Goal: Find specific page/section: Find specific page/section

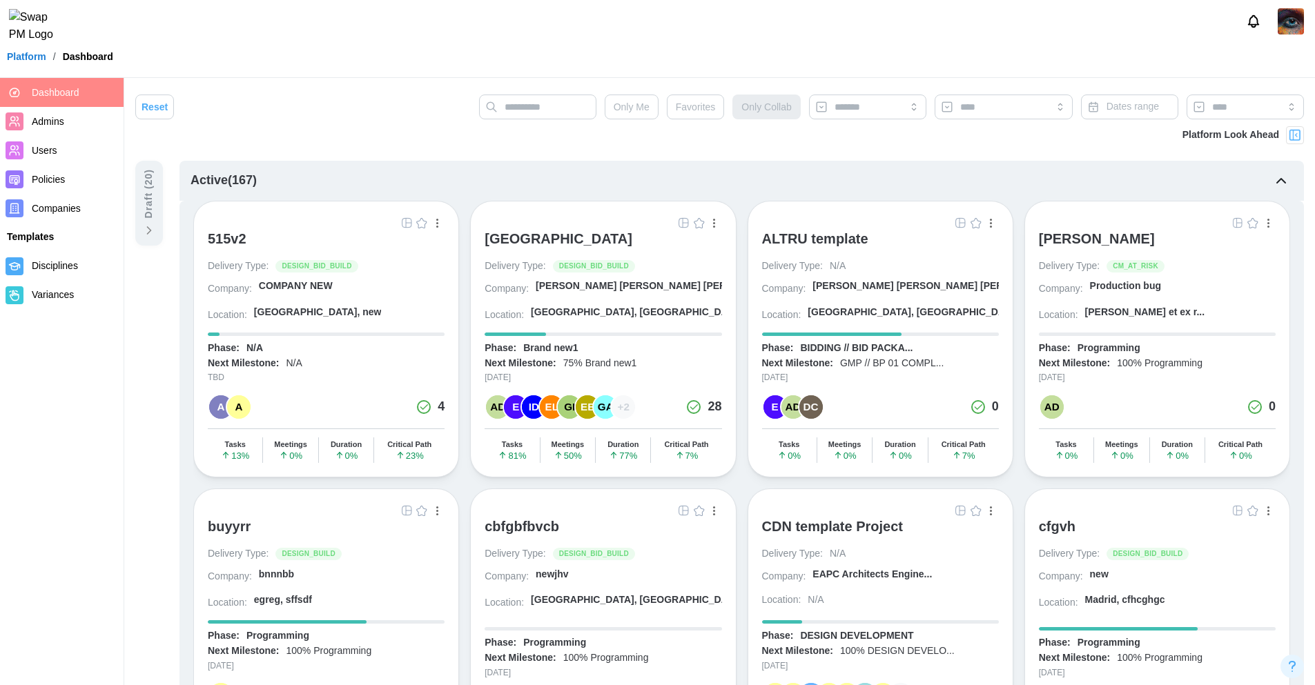
click at [70, 211] on span "Companies" at bounding box center [56, 208] width 49 height 11
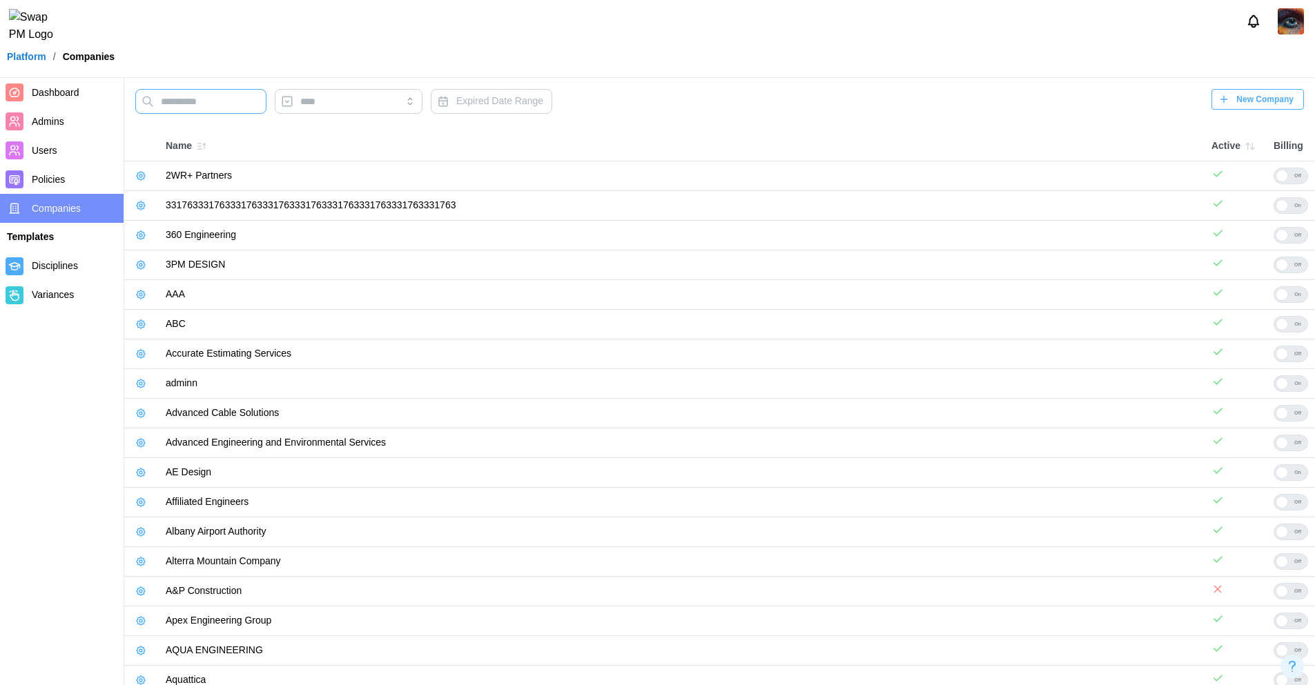
click at [185, 101] on input "text" at bounding box center [200, 101] width 131 height 25
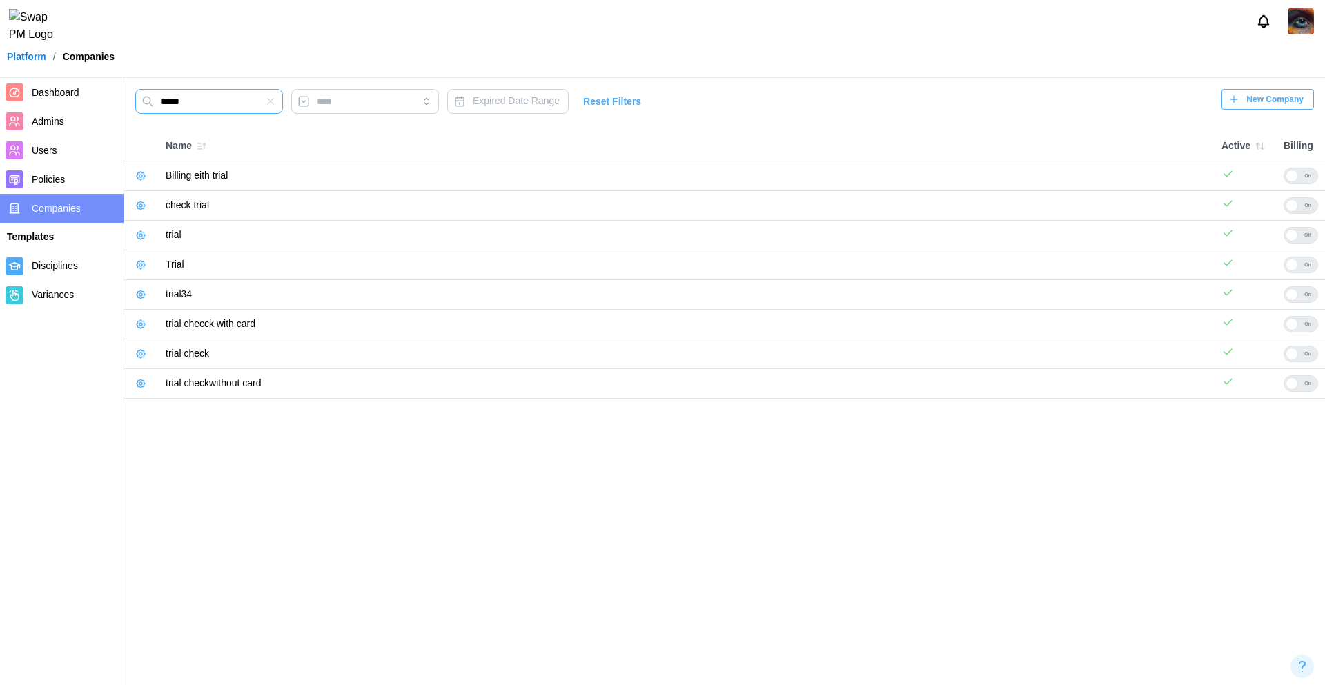
type input "*****"
